Goal: Task Accomplishment & Management: Complete application form

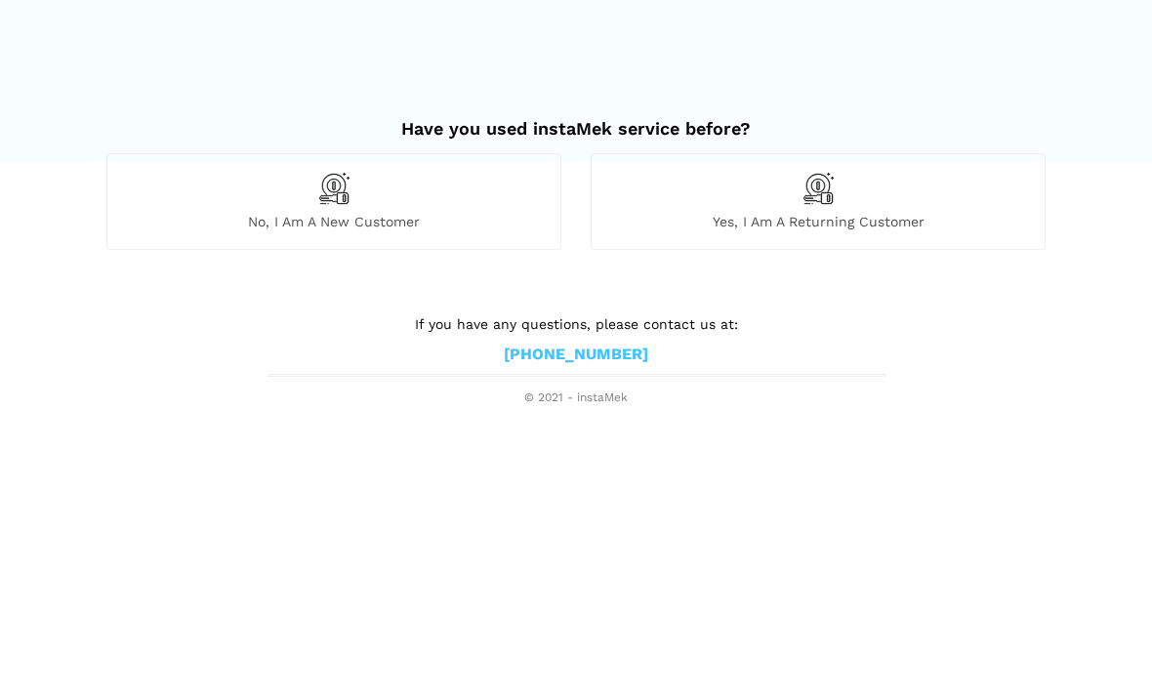
click at [376, 214] on span "No, I am a new customer" at bounding box center [333, 222] width 453 height 18
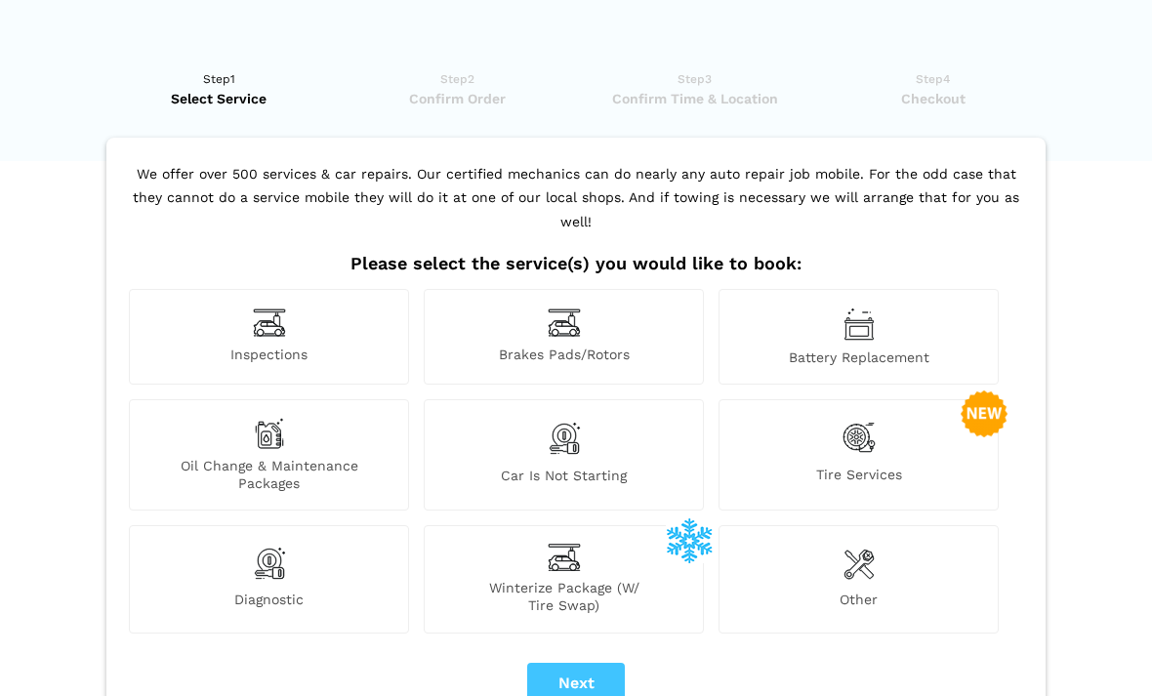
click at [270, 553] on img at bounding box center [269, 563] width 33 height 39
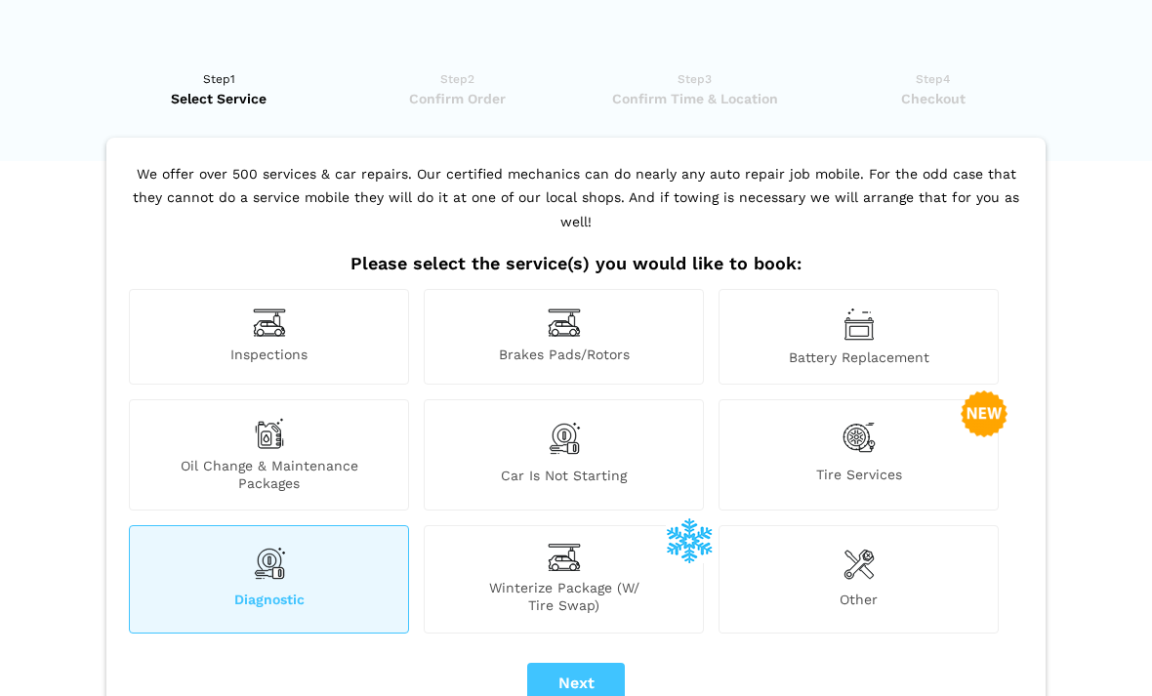
click at [589, 663] on button "Next" at bounding box center [576, 683] width 98 height 41
checkbox input "true"
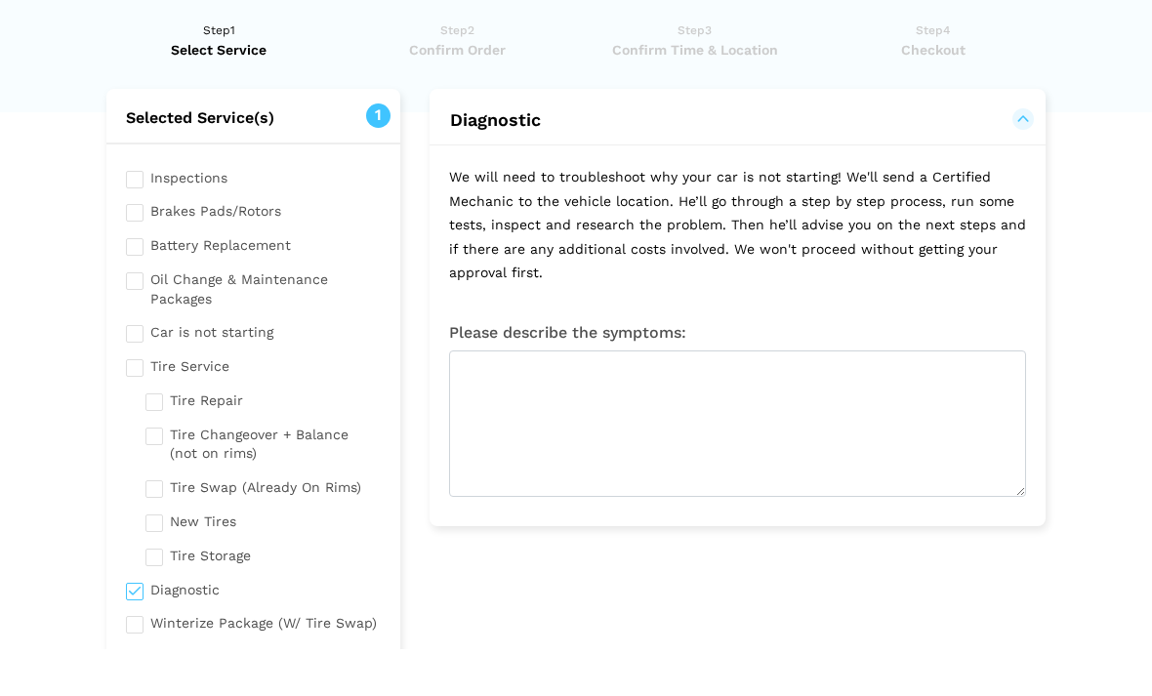
scroll to position [49, 0]
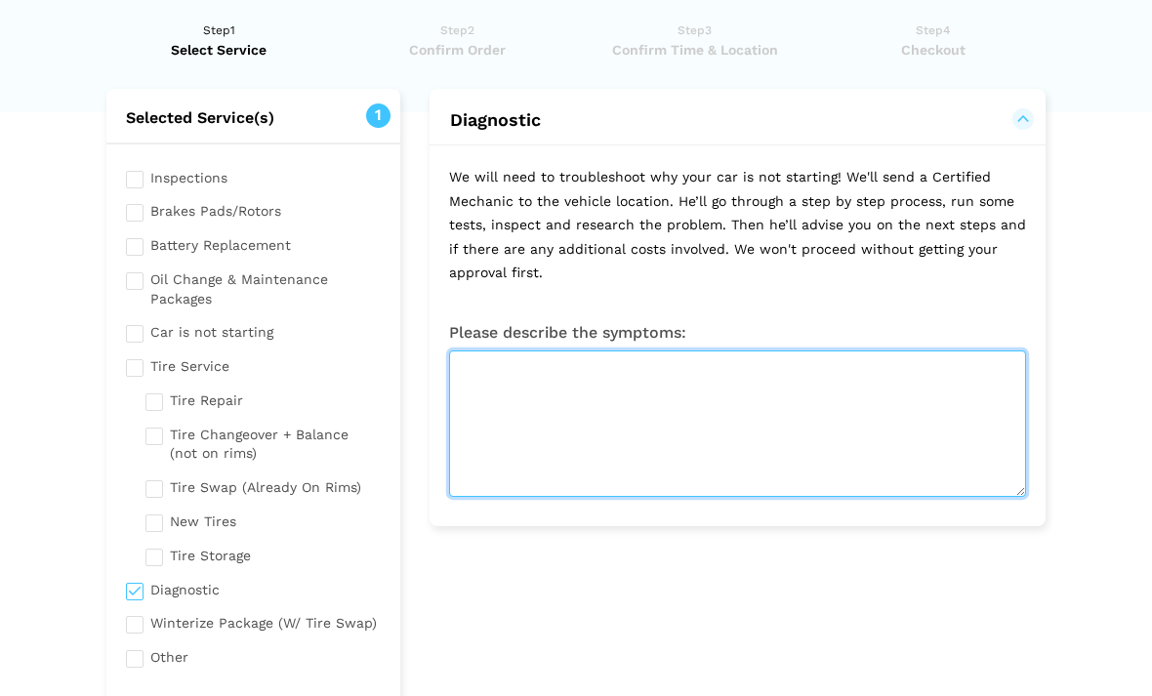
click at [589, 384] on textarea at bounding box center [737, 423] width 577 height 146
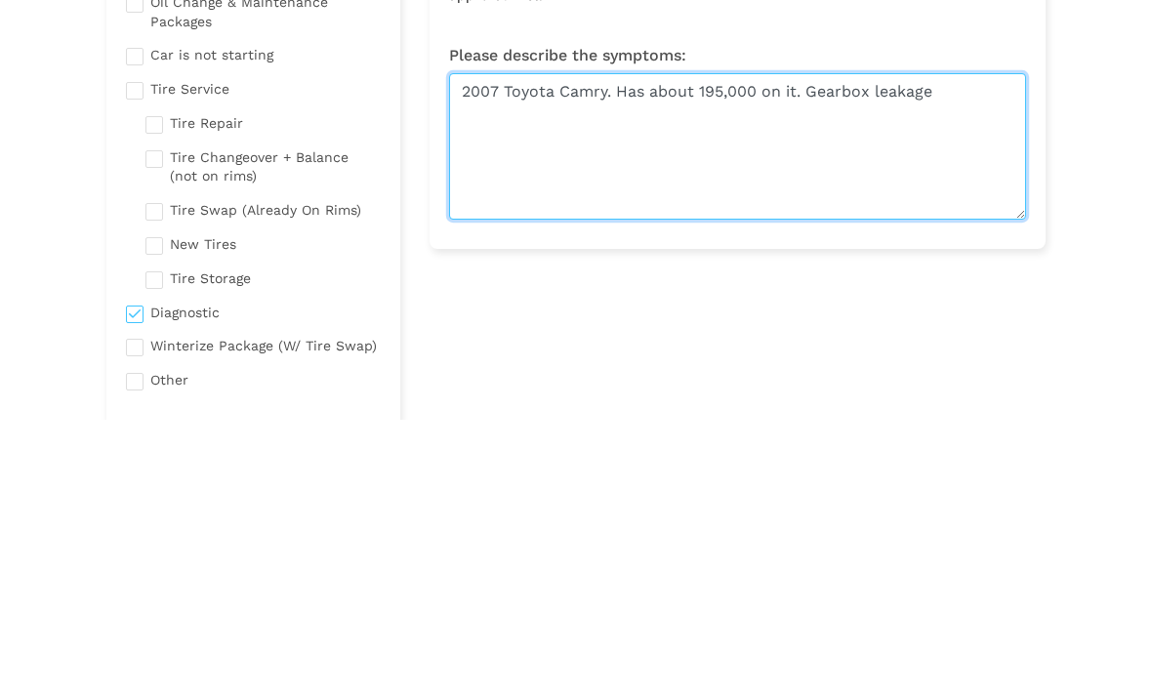
click at [808, 350] on textarea "2007 Toyota Camry. Has about 195,000 on it. Gearbox leakage" at bounding box center [737, 423] width 577 height 146
click at [1003, 350] on textarea "2007 Toyota Camry. Has about 195,000 on it. Some Gearbox leakage" at bounding box center [737, 423] width 577 height 146
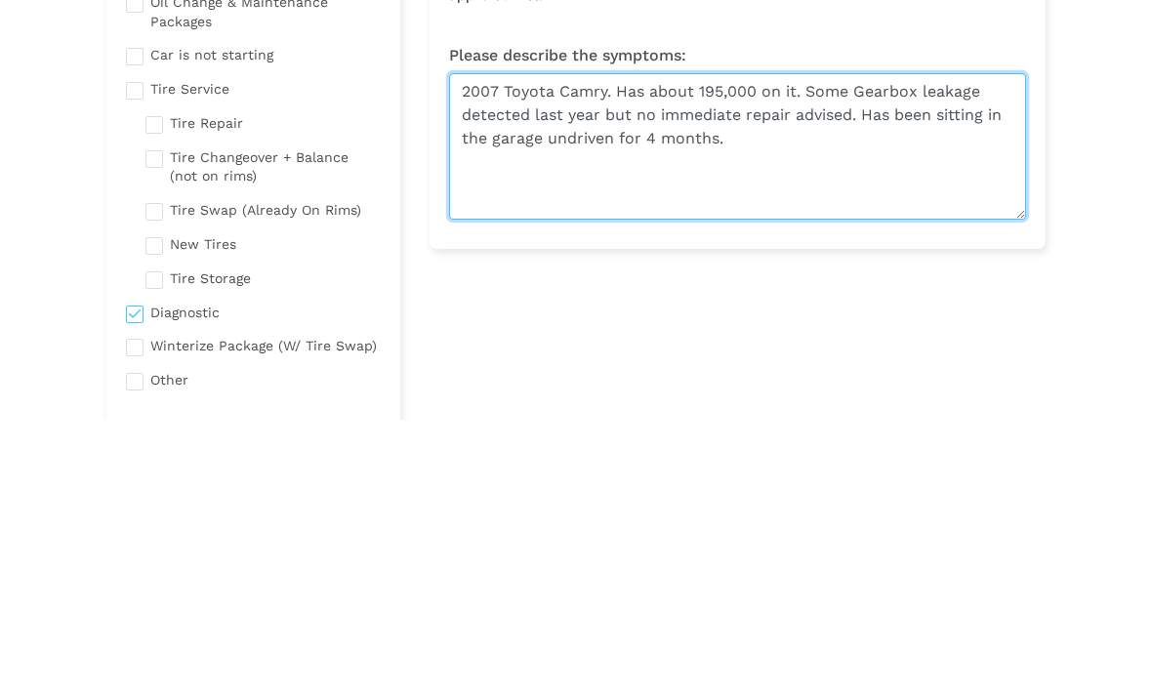
click at [929, 350] on textarea "2007 Toyota Camry. Has about 195,000 on it. Some Gearbox leakage detected last …" at bounding box center [737, 423] width 577 height 146
click at [891, 350] on textarea "2007 Toyota Camry. Has about 195,000 on it. Some Gearbox leakage detected last …" at bounding box center [737, 423] width 577 height 146
click at [574, 350] on textarea "2007 Toyota Camry. Has about 195,000 on it. Some Gearbox leakage detected last …" at bounding box center [737, 423] width 577 height 146
click at [995, 350] on textarea "2007 Toyota Camry. Has about 195,000 on it. Some Gearbox leakage detected last …" at bounding box center [737, 423] width 577 height 146
click at [978, 350] on textarea "2007 Toyota Camry. Has about 195,000 on it. Some Gearbox leakage detected last …" at bounding box center [737, 423] width 577 height 146
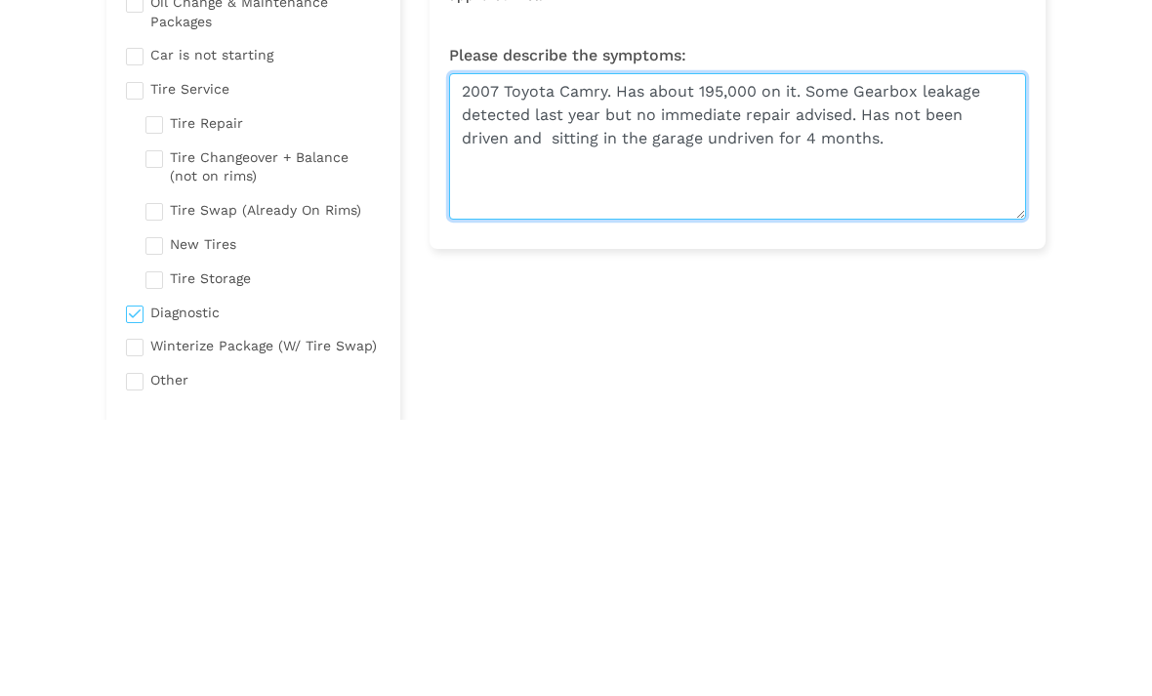
click at [596, 350] on textarea "2007 Toyota Camry. Has about 195,000 on it. Some Gearbox leakage detected last …" at bounding box center [737, 423] width 577 height 146
click at [810, 350] on textarea "2007 Toyota Camry. Has about 195,000 on it. Some Gearbox leakage detected last …" at bounding box center [737, 423] width 577 height 146
click at [895, 350] on textarea "2007 Toyota Camry. Has about 195,000 on it. Some Gearbox leakage detected last …" at bounding box center [737, 423] width 577 height 146
click at [650, 350] on textarea "2007 Toyota Camry. Has about 195,000 on it. Some Gearbox leakage detected last …" at bounding box center [737, 423] width 577 height 146
click at [728, 350] on textarea "2007 Toyota Camry. Has about 195,000 on it. Some Gearbox leakage detected last …" at bounding box center [737, 423] width 577 height 146
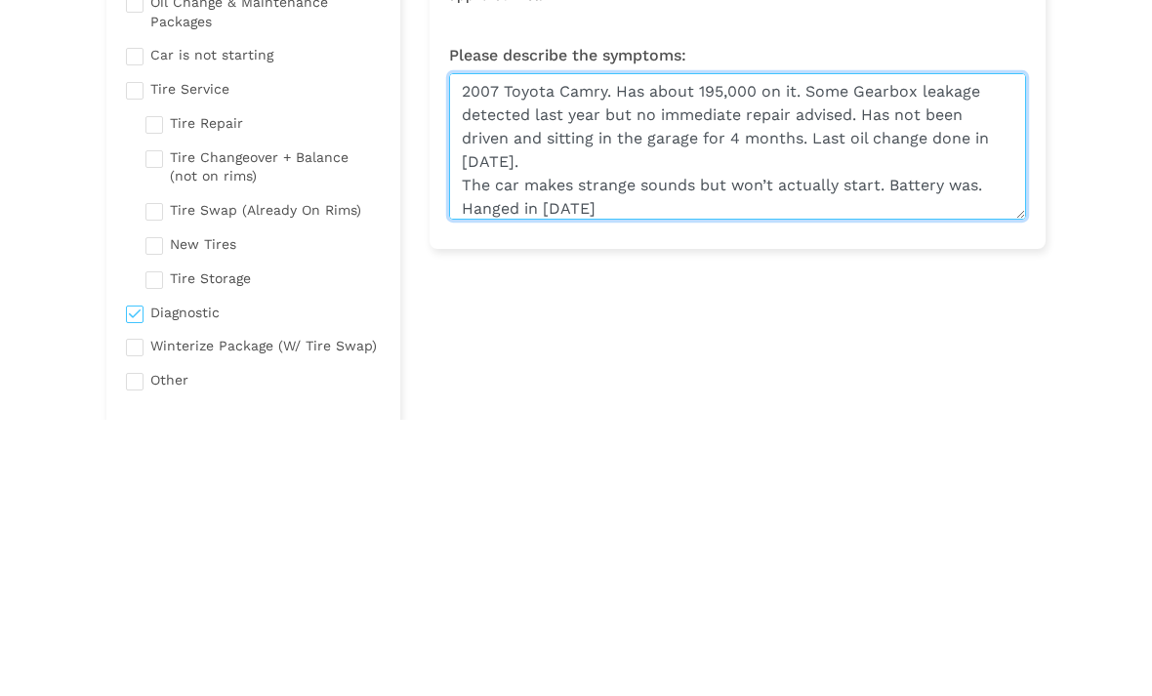
click at [549, 350] on textarea "2007 Toyota Camry. Has about 195,000 on it. Some Gearbox leakage detected last …" at bounding box center [737, 423] width 577 height 146
click at [671, 350] on textarea "2007 Toyota Camry. Has about 195,000 on it. Some Gearbox leakage detected last …" at bounding box center [737, 423] width 577 height 146
click at [986, 350] on textarea "2007 Toyota Camry. Has about 195,000 on it. Some Gearbox leakage detected last …" at bounding box center [737, 423] width 577 height 146
click at [471, 350] on textarea "2007 Toyota Camry. Has about 195,000 on it. Some Gearbox leakage detected last …" at bounding box center [737, 423] width 577 height 146
click at [476, 350] on textarea "2007 Toyota Camry. Has about 195,000 on it. Some Gearbox leakage detected last …" at bounding box center [737, 423] width 577 height 146
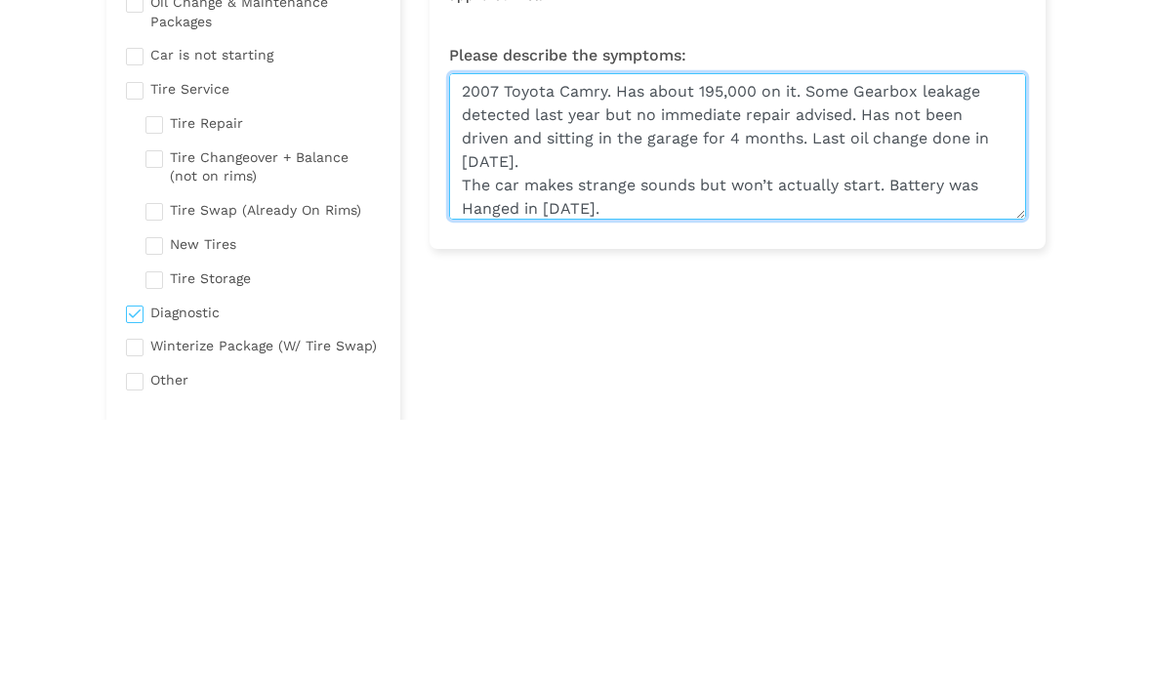
click at [504, 350] on textarea "2007 Toyota Camry. Has about 195,000 on it. Some Gearbox leakage detected last …" at bounding box center [737, 423] width 577 height 146
type textarea "2007 Toyota Camry. Has about 195,000 on it. Some Gearbox leakage detected last …"
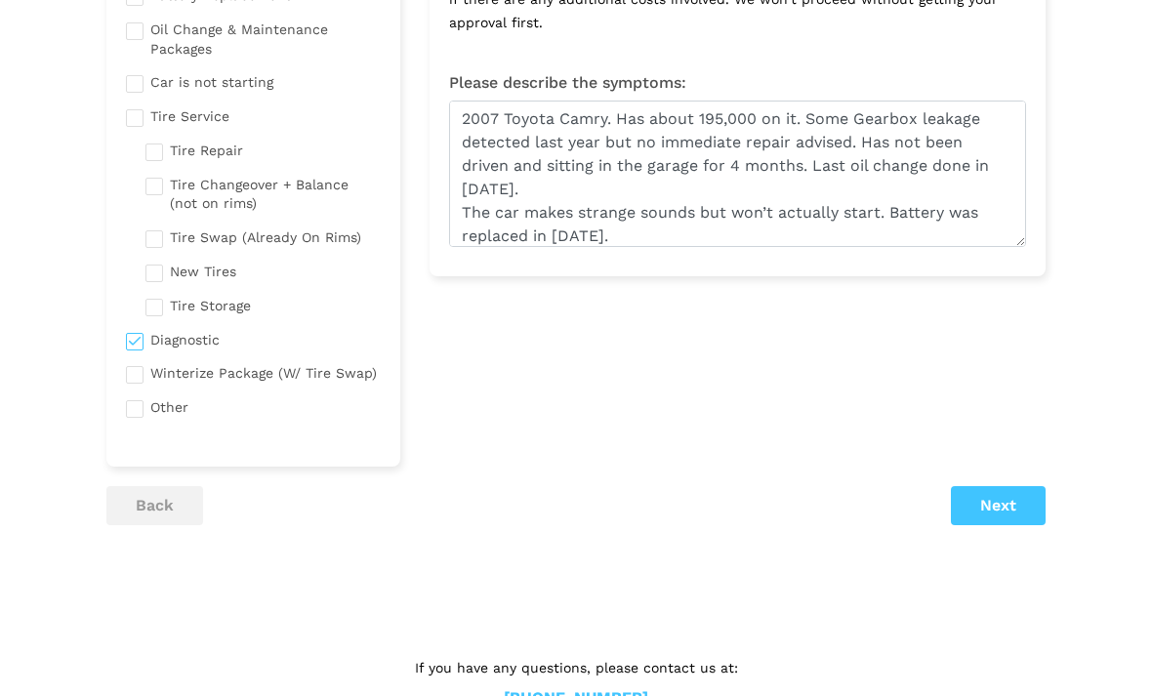
scroll to position [299, 0]
click at [1004, 500] on button "Next" at bounding box center [998, 505] width 95 height 39
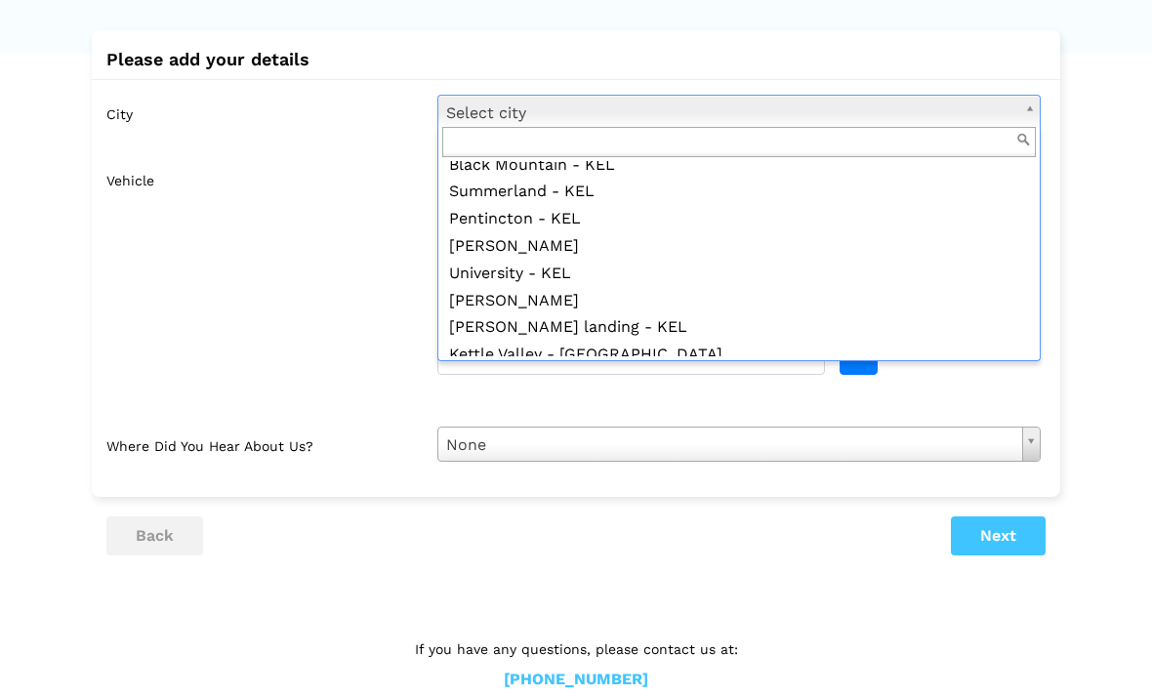
scroll to position [1231, 0]
click at [603, 143] on input "text" at bounding box center [739, 143] width 594 height 30
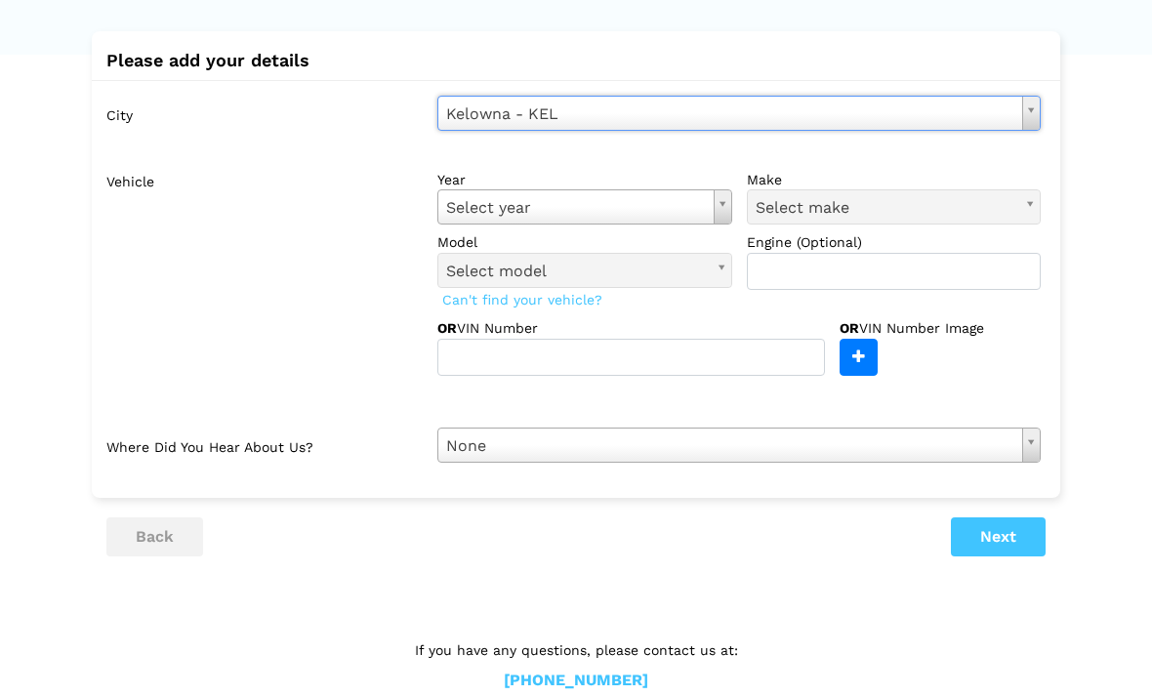
type input "M"
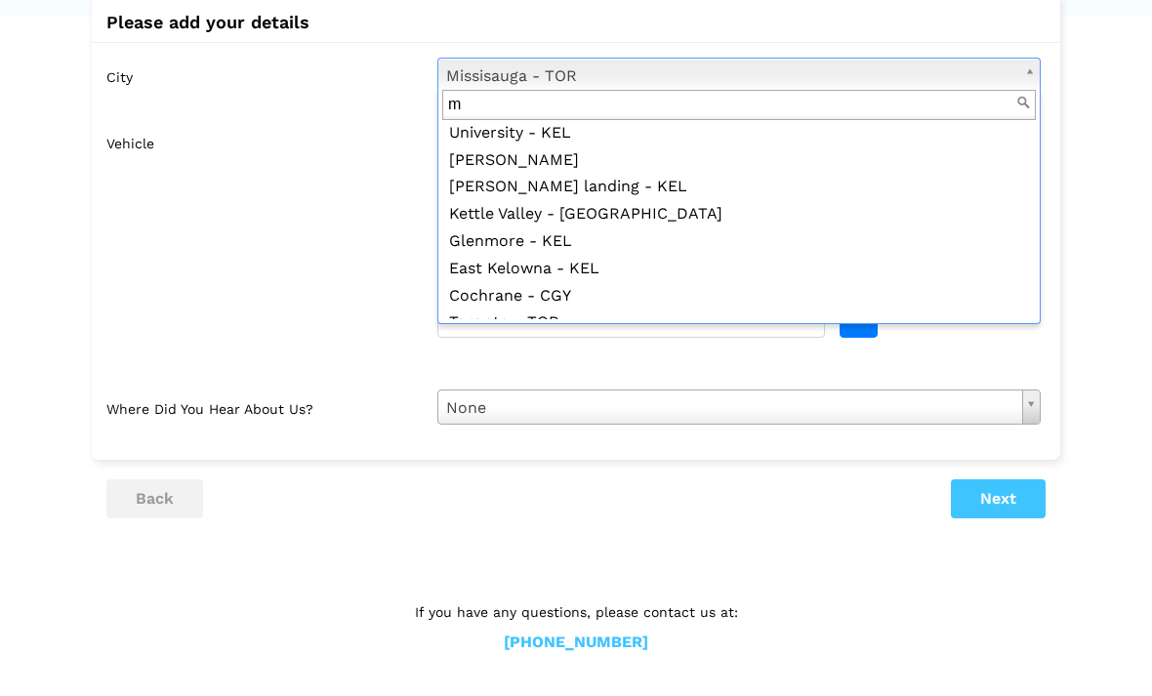
scroll to position [0, 0]
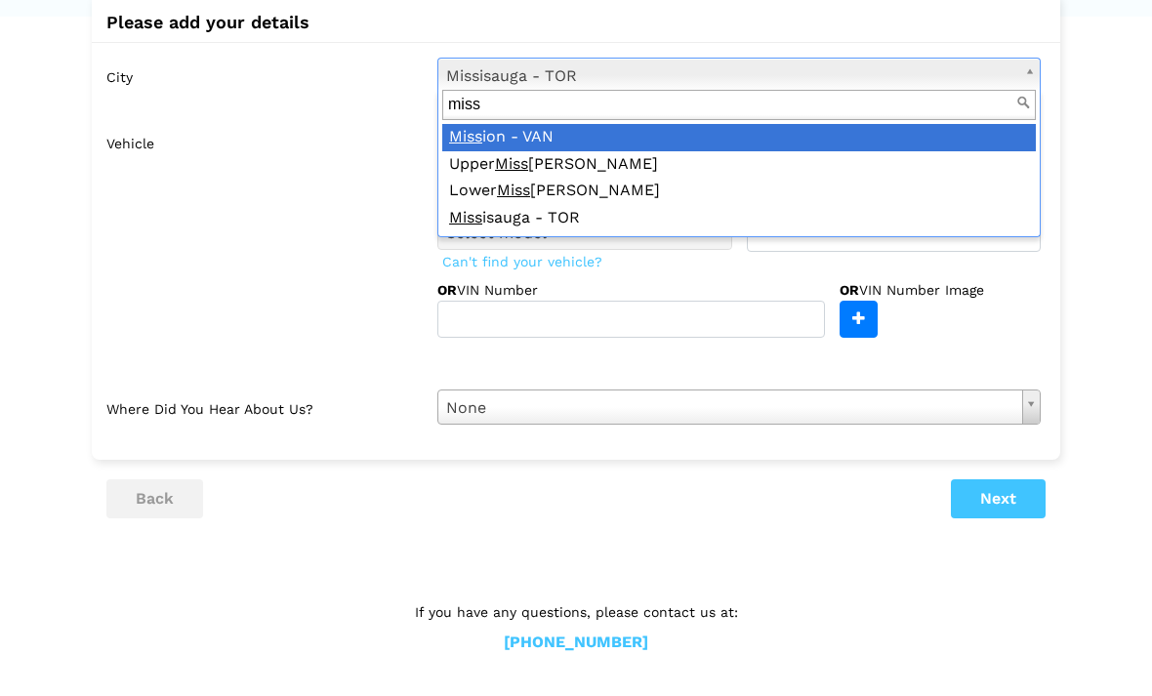
type input "mis"
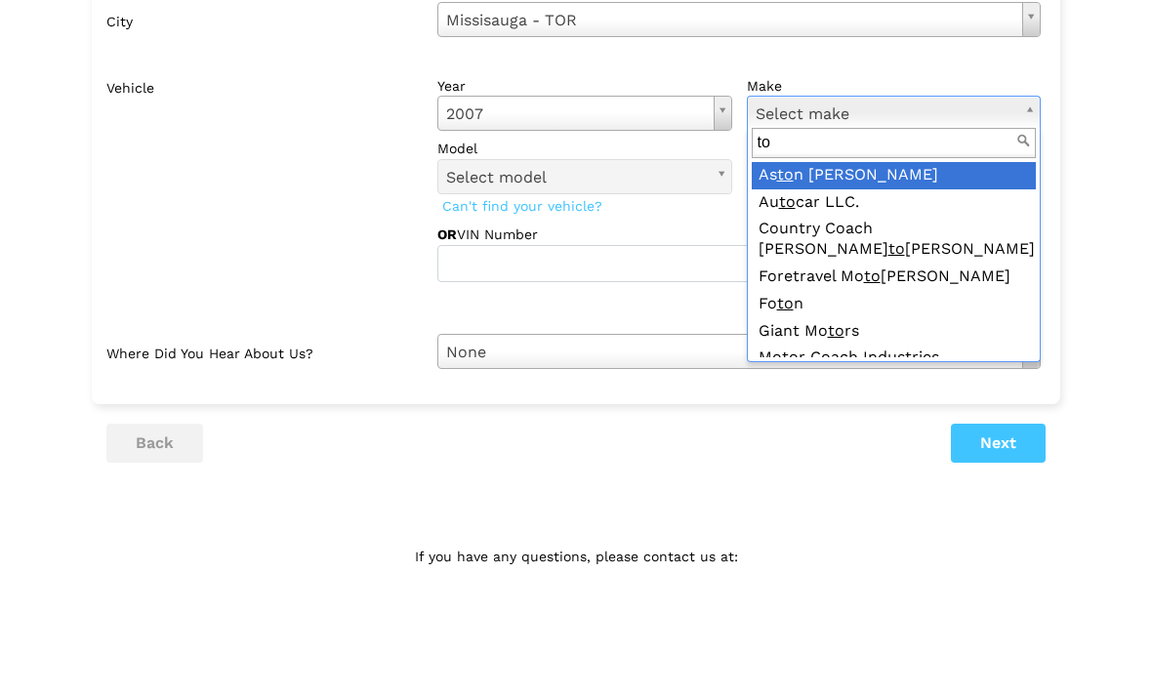
type input "toy"
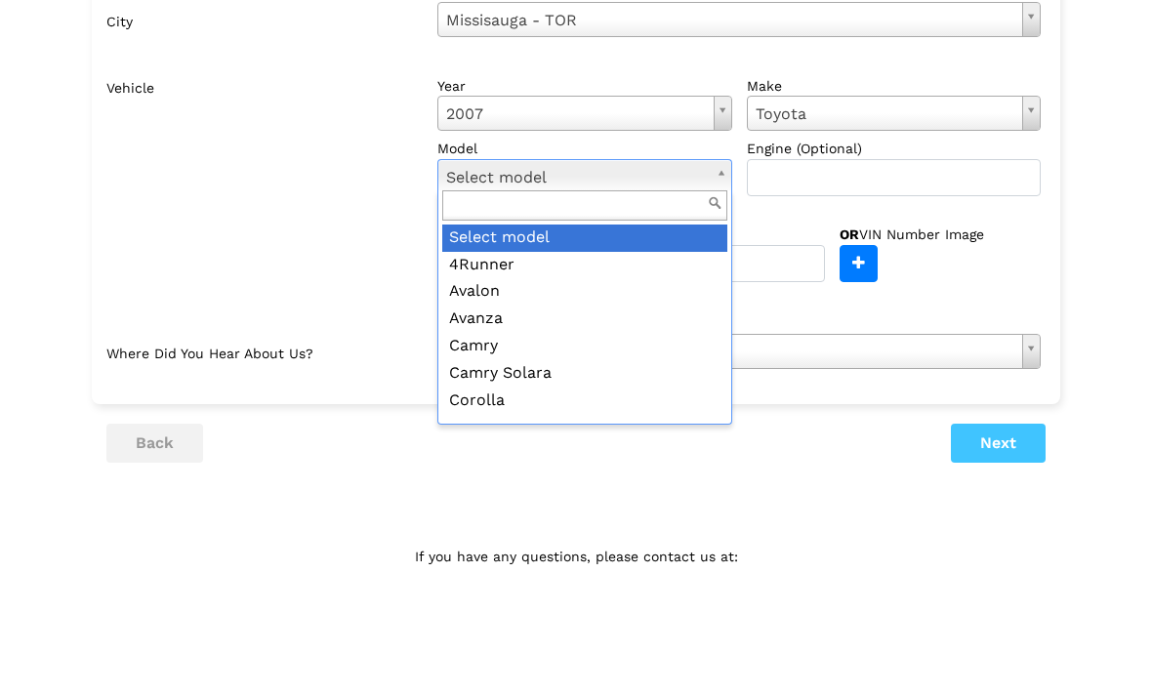
scroll to position [137, 0]
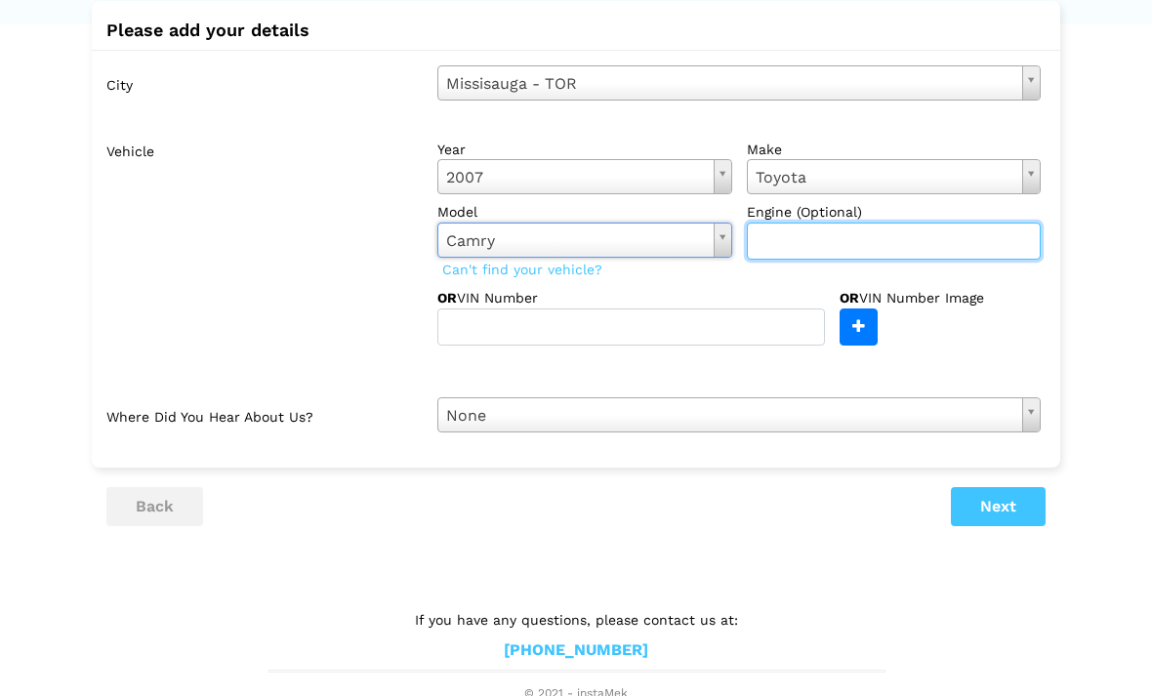
click at [903, 240] on input "text" at bounding box center [894, 241] width 295 height 37
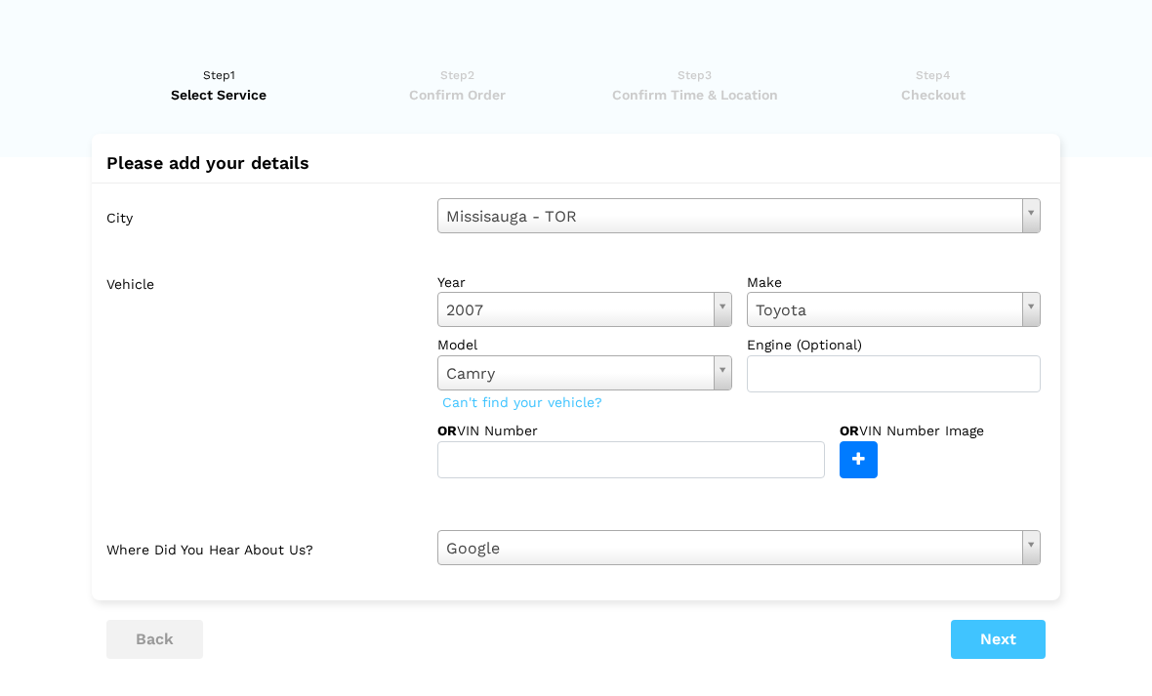
scroll to position [0, 0]
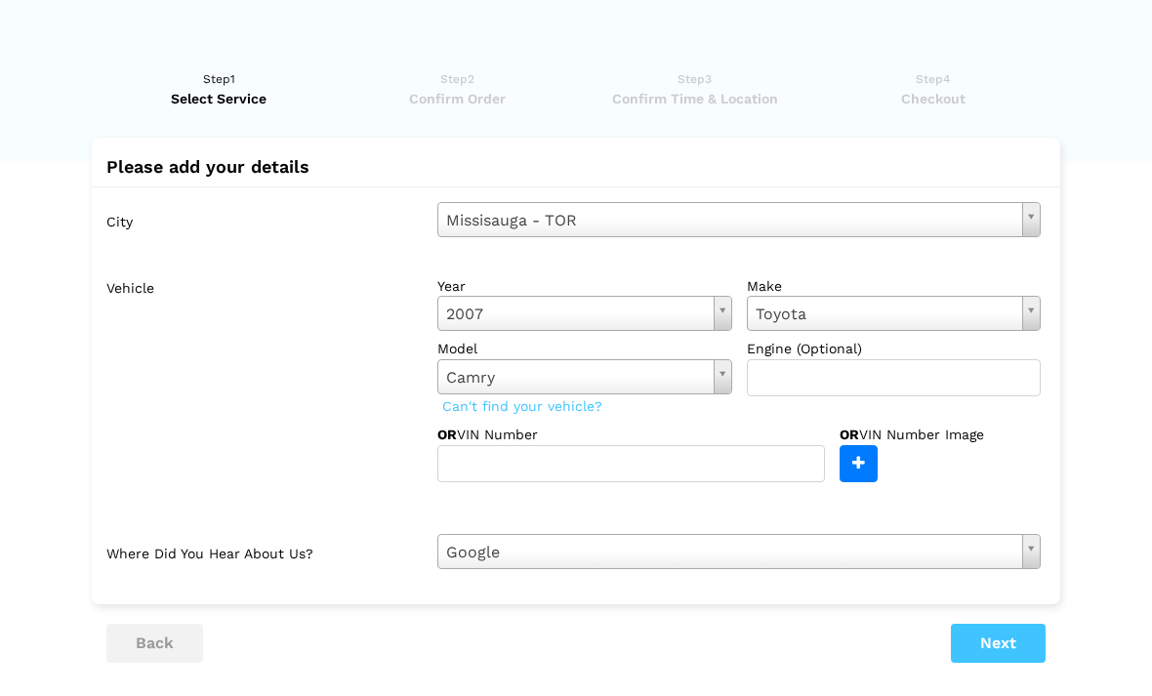
click at [984, 637] on button "Next" at bounding box center [998, 643] width 95 height 39
